Goal: Task Accomplishment & Management: Use online tool/utility

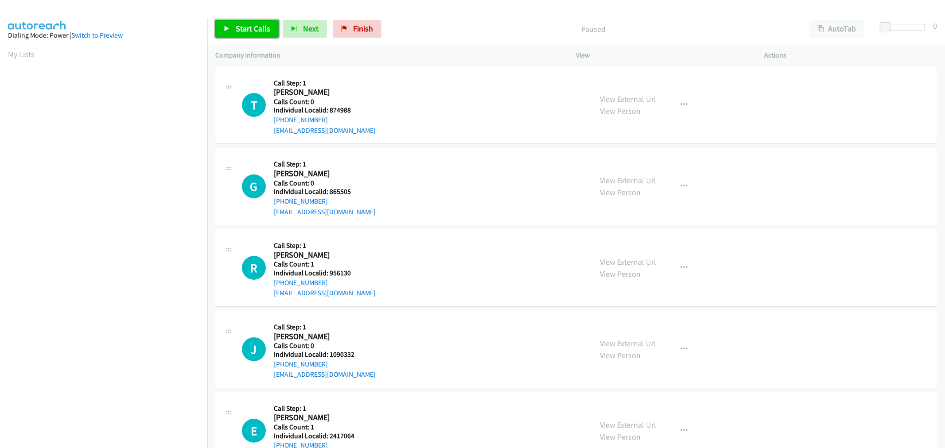
click at [238, 33] on span "Start Calls" at bounding box center [253, 28] width 35 height 10
click at [247, 29] on span "Pause" at bounding box center [246, 28] width 20 height 10
click at [14, 50] on link "My Lists" at bounding box center [21, 54] width 27 height 10
click at [236, 32] on span "Start Calls" at bounding box center [253, 28] width 35 height 10
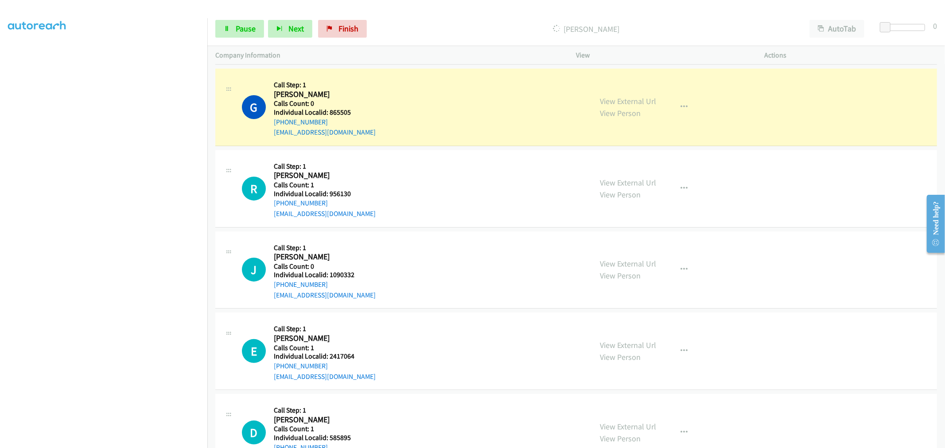
scroll to position [86, 0]
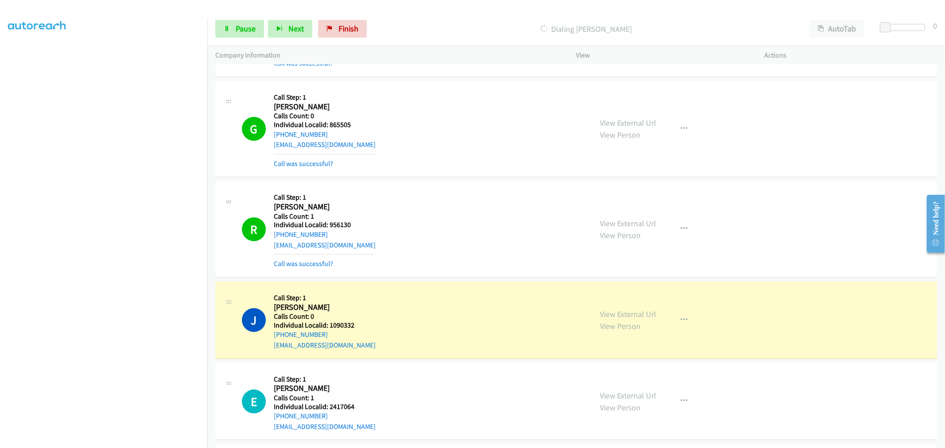
click at [221, 175] on div "G Callback Scheduled Call Step: 1 Garreth O'connor America/New_York Calls Count…" at bounding box center [576, 129] width 722 height 96
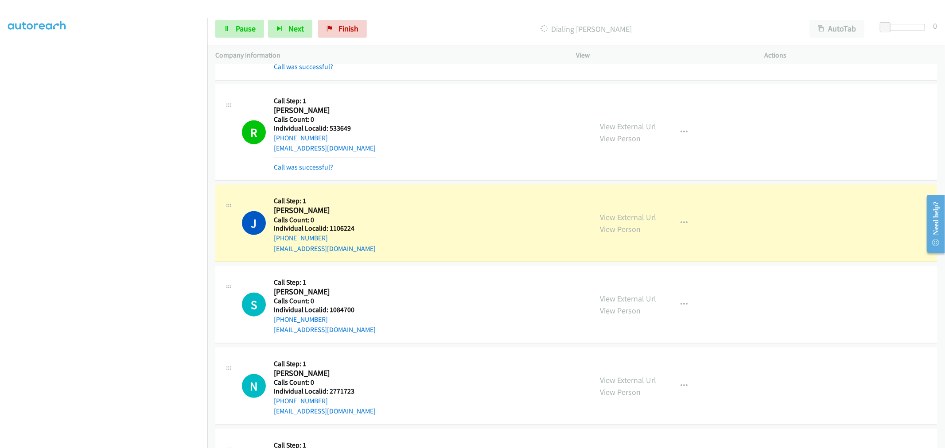
scroll to position [787, 0]
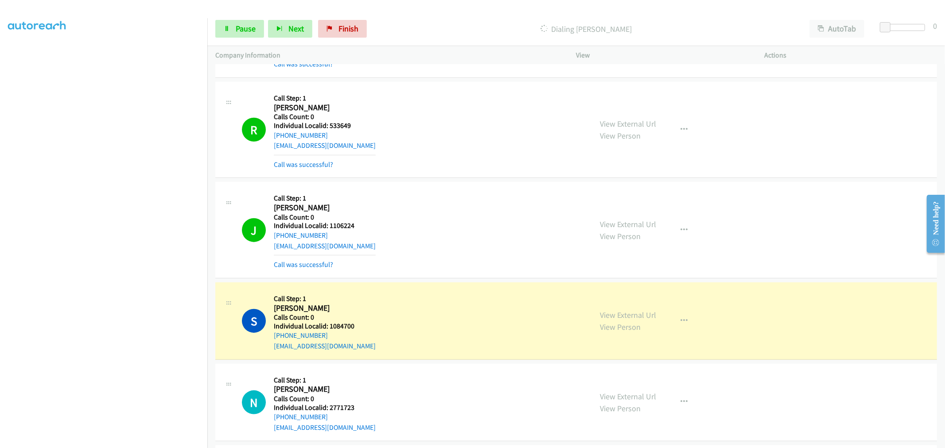
click at [238, 156] on div "R Callback Scheduled Call Step: 1 Richard Capps America/Los_Angeles Calls Count…" at bounding box center [403, 130] width 361 height 80
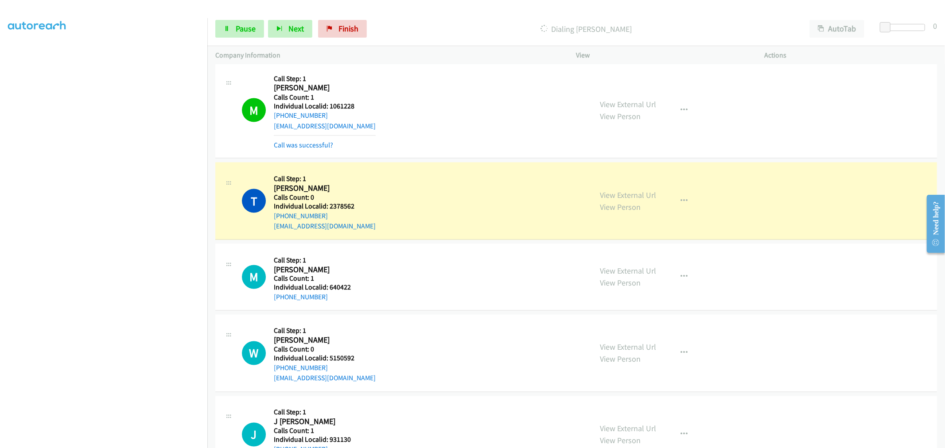
scroll to position [1219, 0]
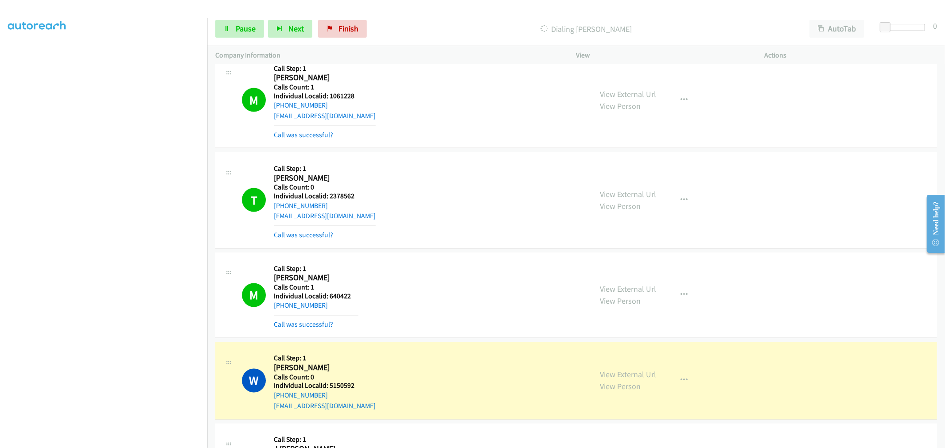
click at [263, 169] on div "T Callback Scheduled Call Step: 1 Tom Ambrosio America/New_York Calls Count: 0 …" at bounding box center [413, 200] width 343 height 80
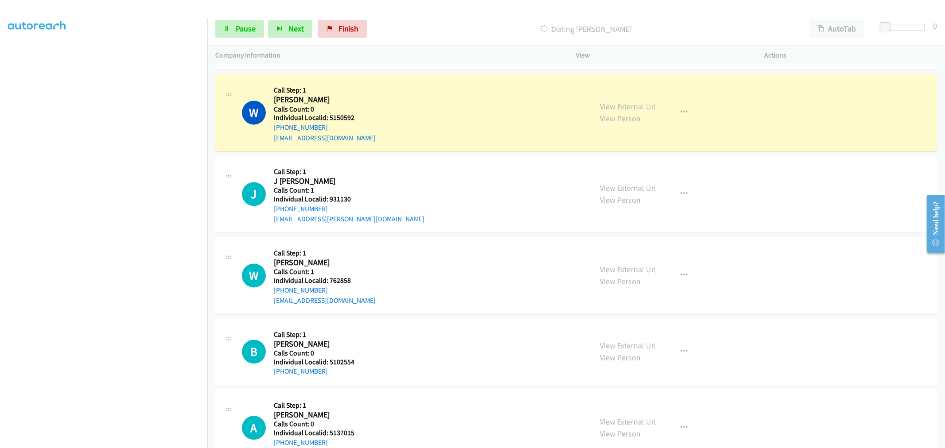
scroll to position [1489, 0]
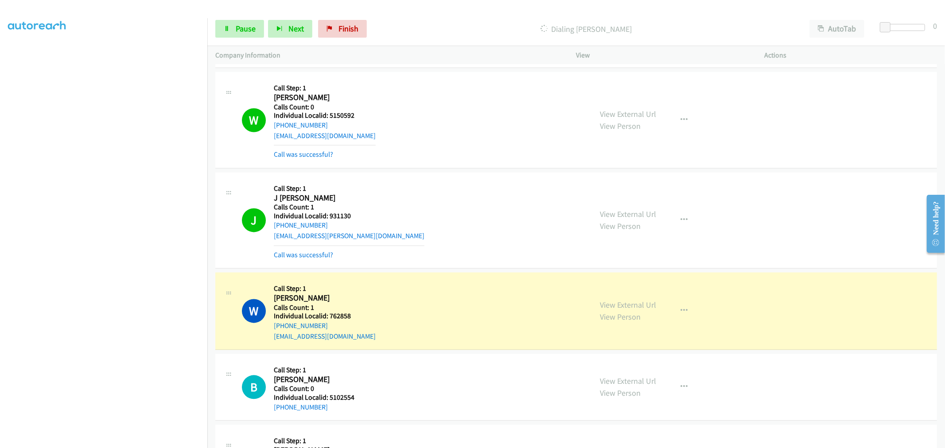
click at [223, 190] on icon at bounding box center [228, 192] width 11 height 4
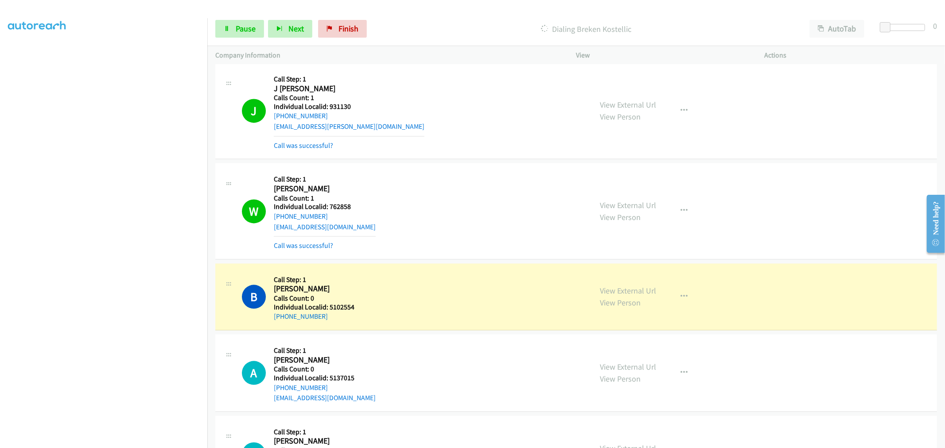
scroll to position [1600, 0]
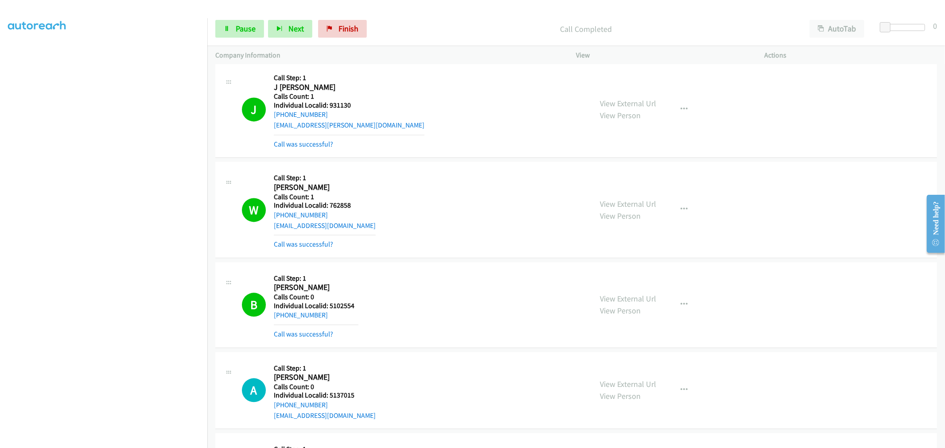
click at [227, 236] on div "W Callback Scheduled Call Step: 1 William Dugger America/Chicago Calls Count: 1…" at bounding box center [403, 210] width 361 height 80
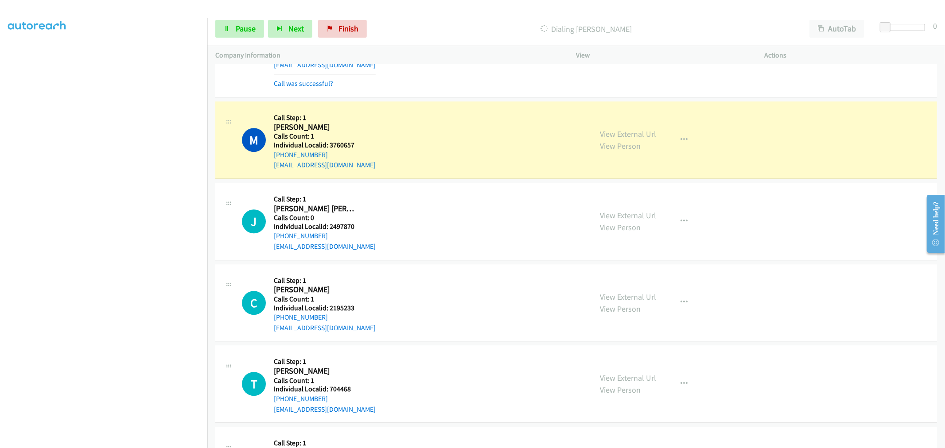
scroll to position [1969, 0]
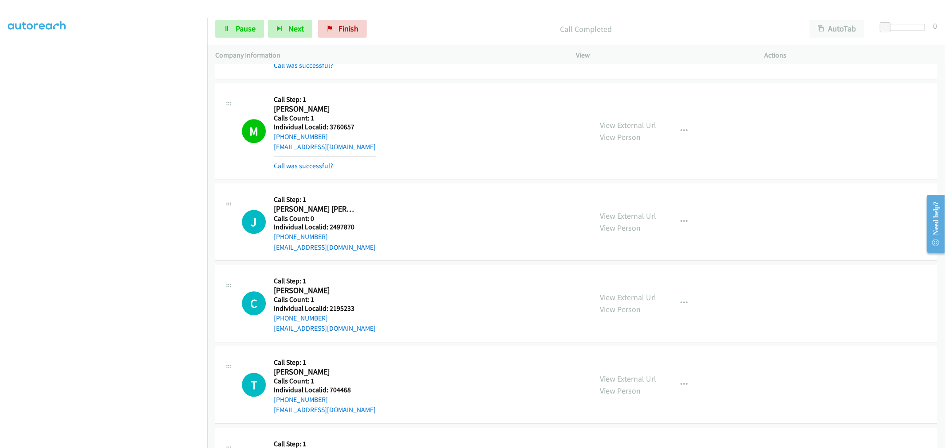
click at [216, 261] on div "J Callback Scheduled Call Step: 1 Joao Carlos Ambrosio America/Chicago Calls Co…" at bounding box center [576, 222] width 722 height 78
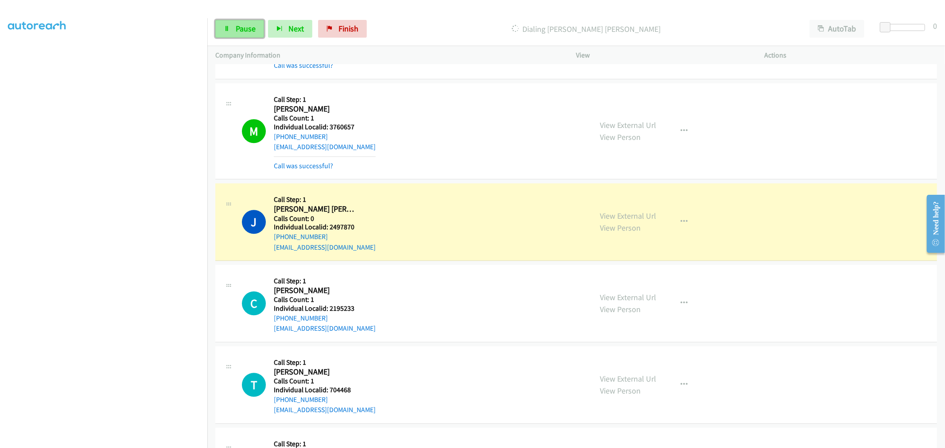
click at [237, 23] on span "Pause" at bounding box center [246, 28] width 20 height 10
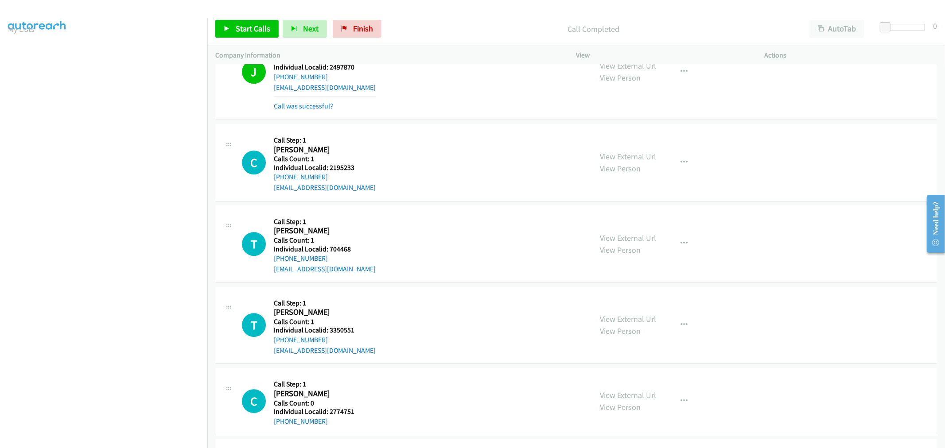
scroll to position [0, 0]
click at [19, 56] on link "My Lists" at bounding box center [21, 54] width 27 height 10
